Goal: Find specific page/section: Find specific page/section

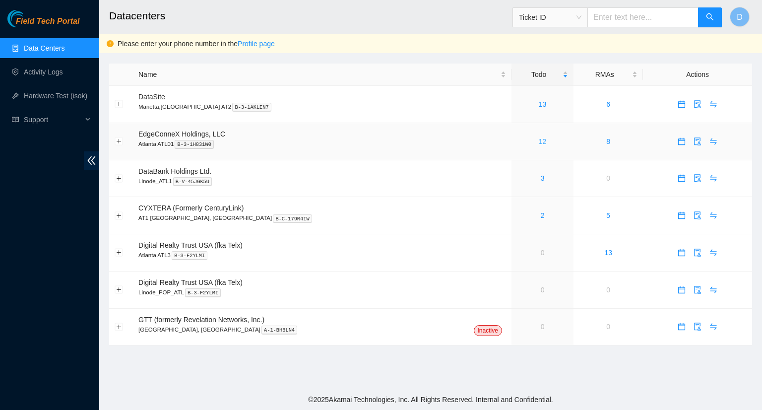
click at [539, 142] on link "12" at bounding box center [543, 141] width 8 height 8
click at [539, 142] on link "14" at bounding box center [543, 141] width 8 height 8
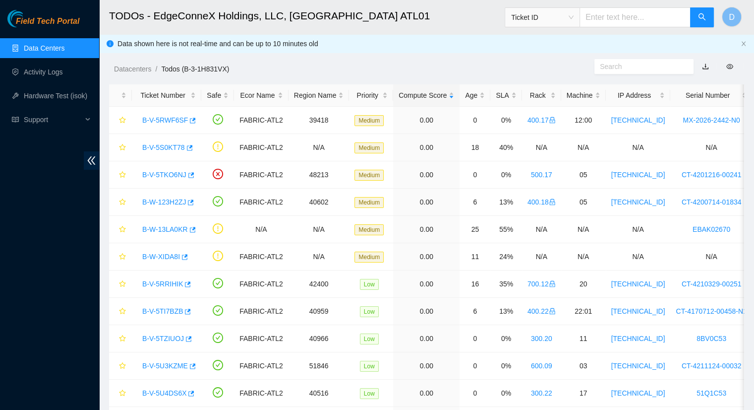
click at [704, 68] on link "button" at bounding box center [705, 66] width 7 height 8
